Goal: Entertainment & Leisure: Consume media (video, audio)

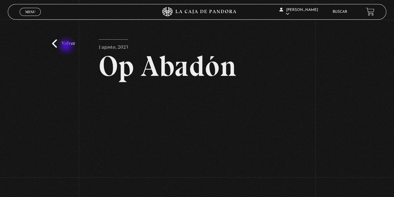
click at [67, 46] on link "Volver" at bounding box center [63, 43] width 23 height 8
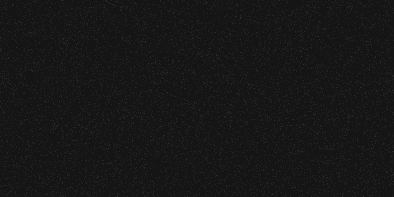
scroll to position [65, 0]
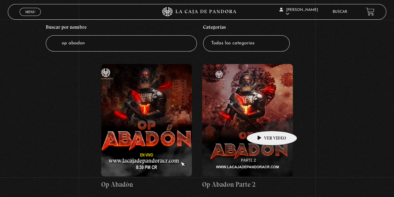
click at [262, 121] on figure at bounding box center [247, 120] width 91 height 112
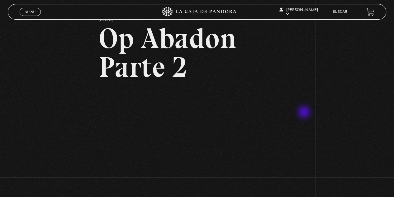
scroll to position [62, 0]
